Goal: Find specific page/section: Find specific page/section

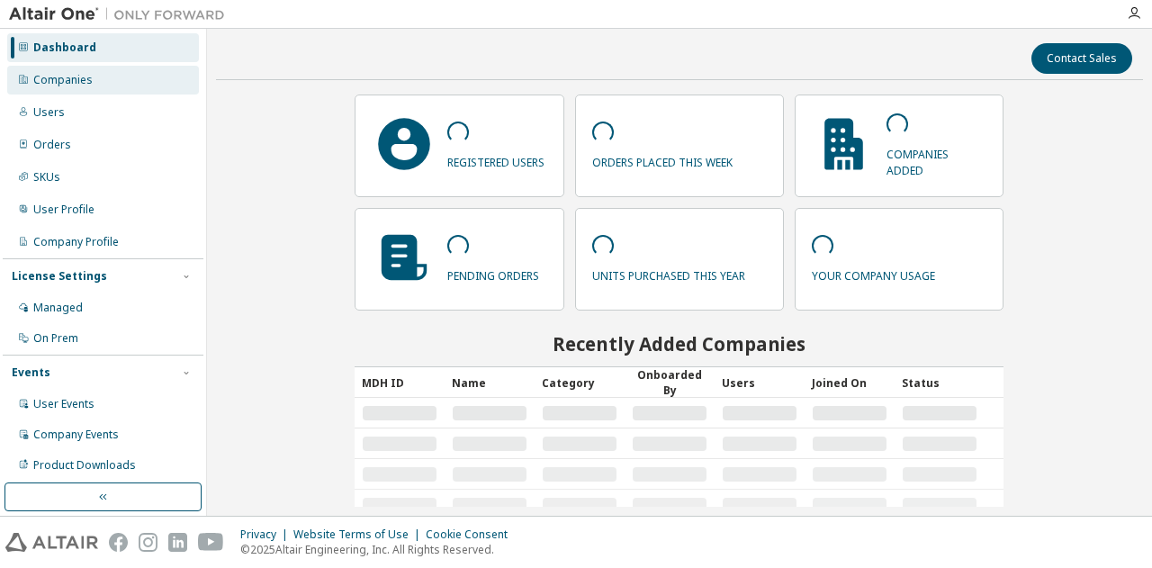
click at [63, 71] on div "Companies" at bounding box center [103, 80] width 192 height 29
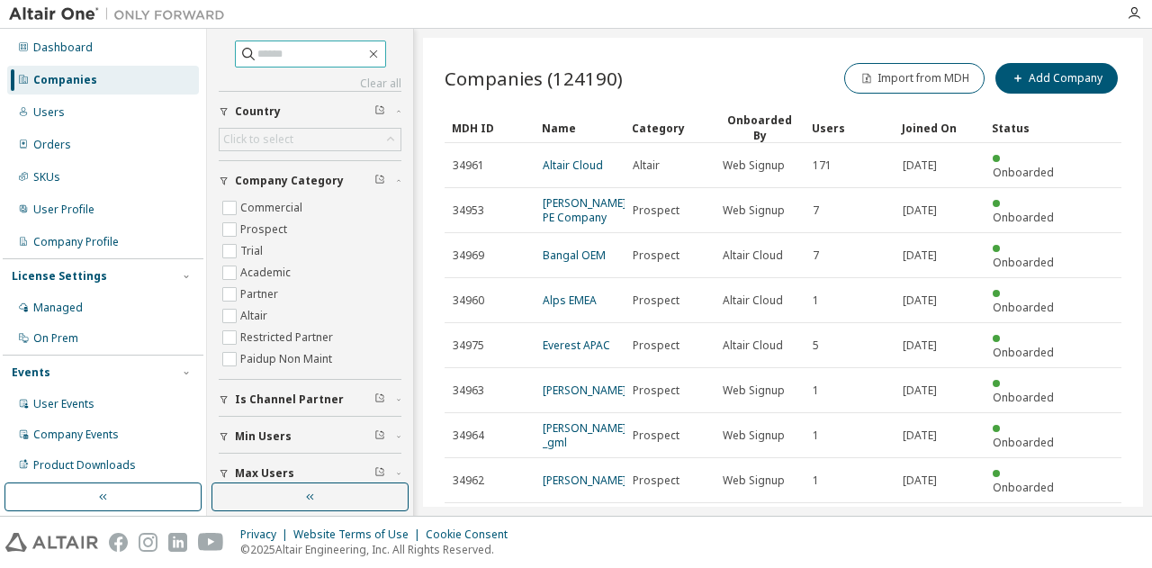
click at [279, 64] on span at bounding box center [310, 53] width 151 height 27
click at [274, 47] on input "text" at bounding box center [311, 54] width 108 height 18
type input "*****"
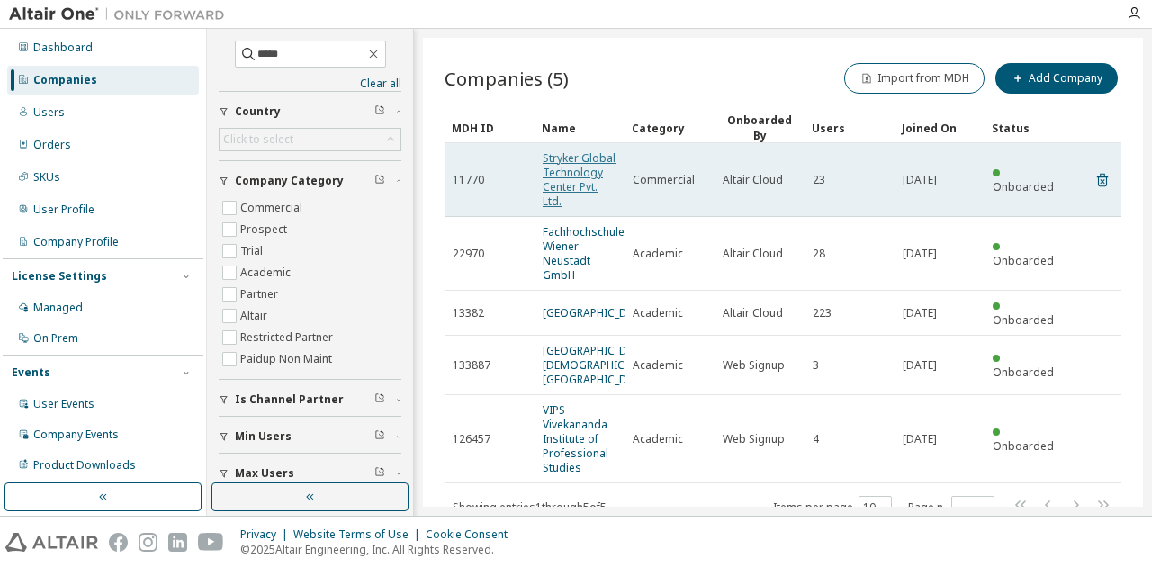
click at [556, 172] on link "Stryker Global Technology Center Pvt. Ltd." at bounding box center [579, 179] width 73 height 58
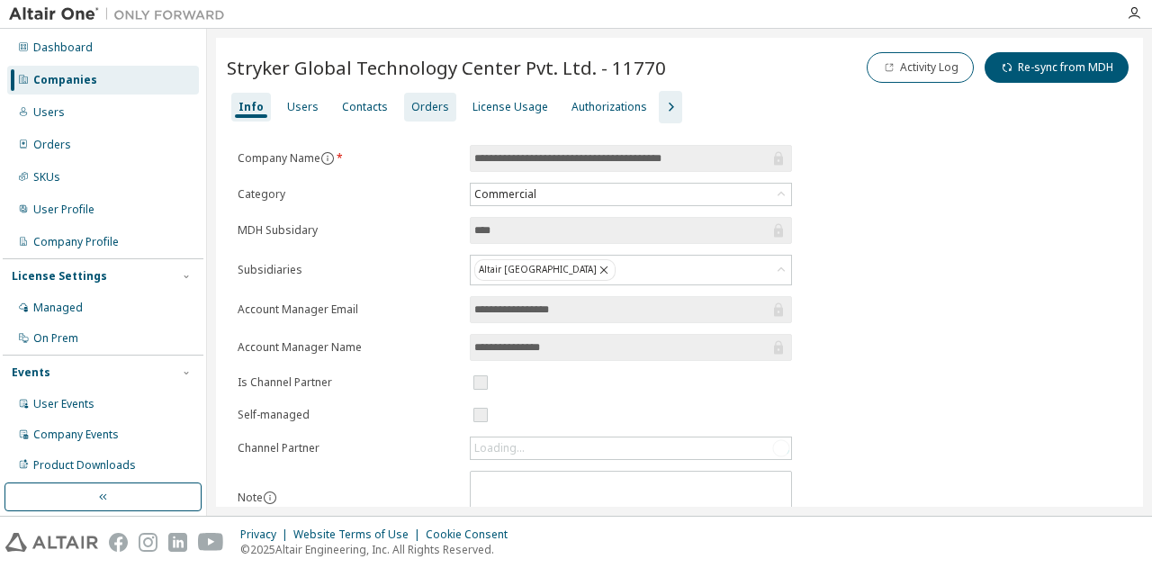
click at [430, 115] on div "Orders" at bounding box center [430, 107] width 52 height 29
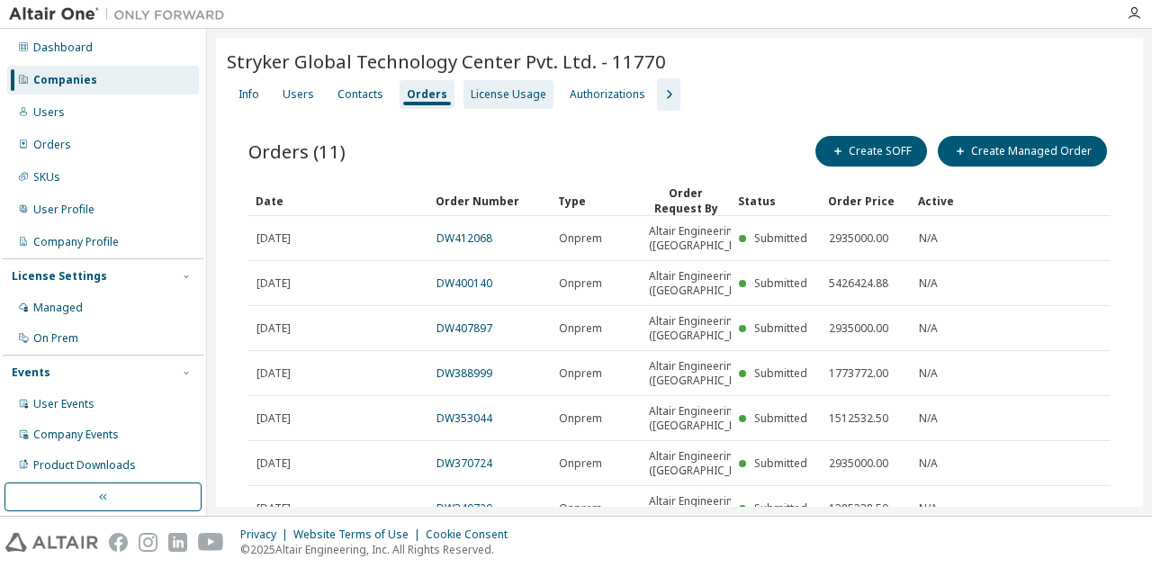
click at [507, 98] on div "License Usage" at bounding box center [509, 94] width 76 height 14
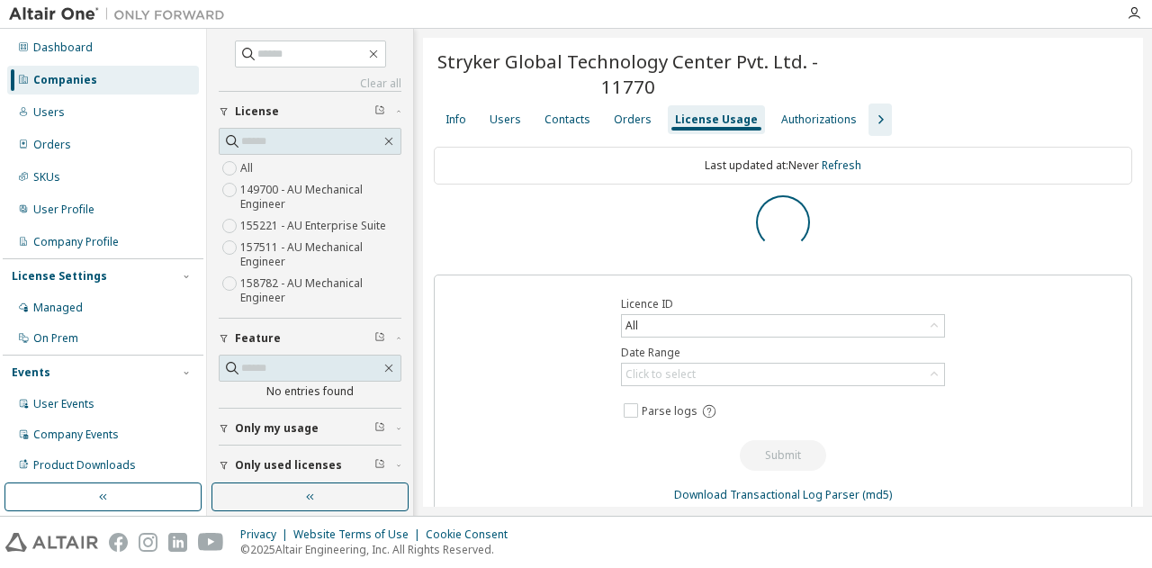
scroll to position [25, 0]
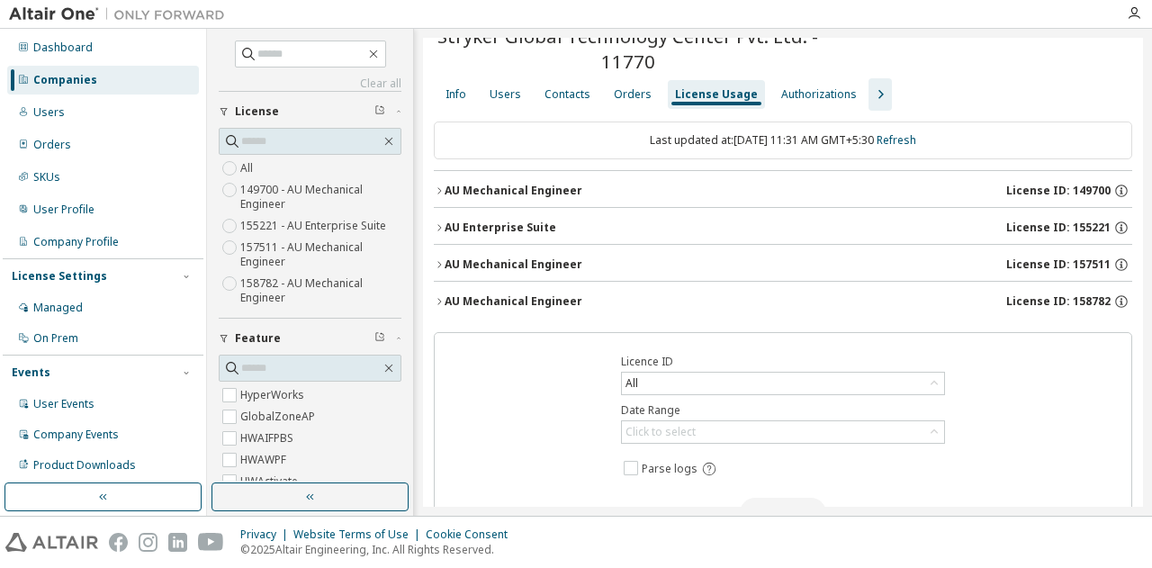
click at [1054, 259] on span "License ID: 157511" at bounding box center [1058, 264] width 104 height 14
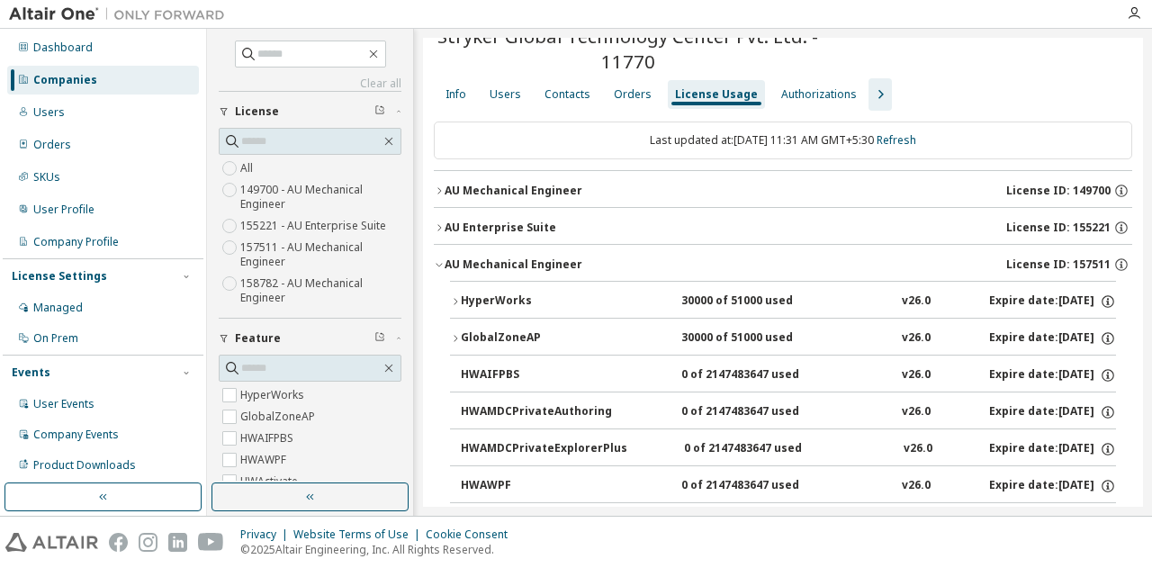
click at [1054, 259] on span "License ID: 157511" at bounding box center [1058, 264] width 104 height 14
